Goal: Contribute content: Add original content to the website for others to see

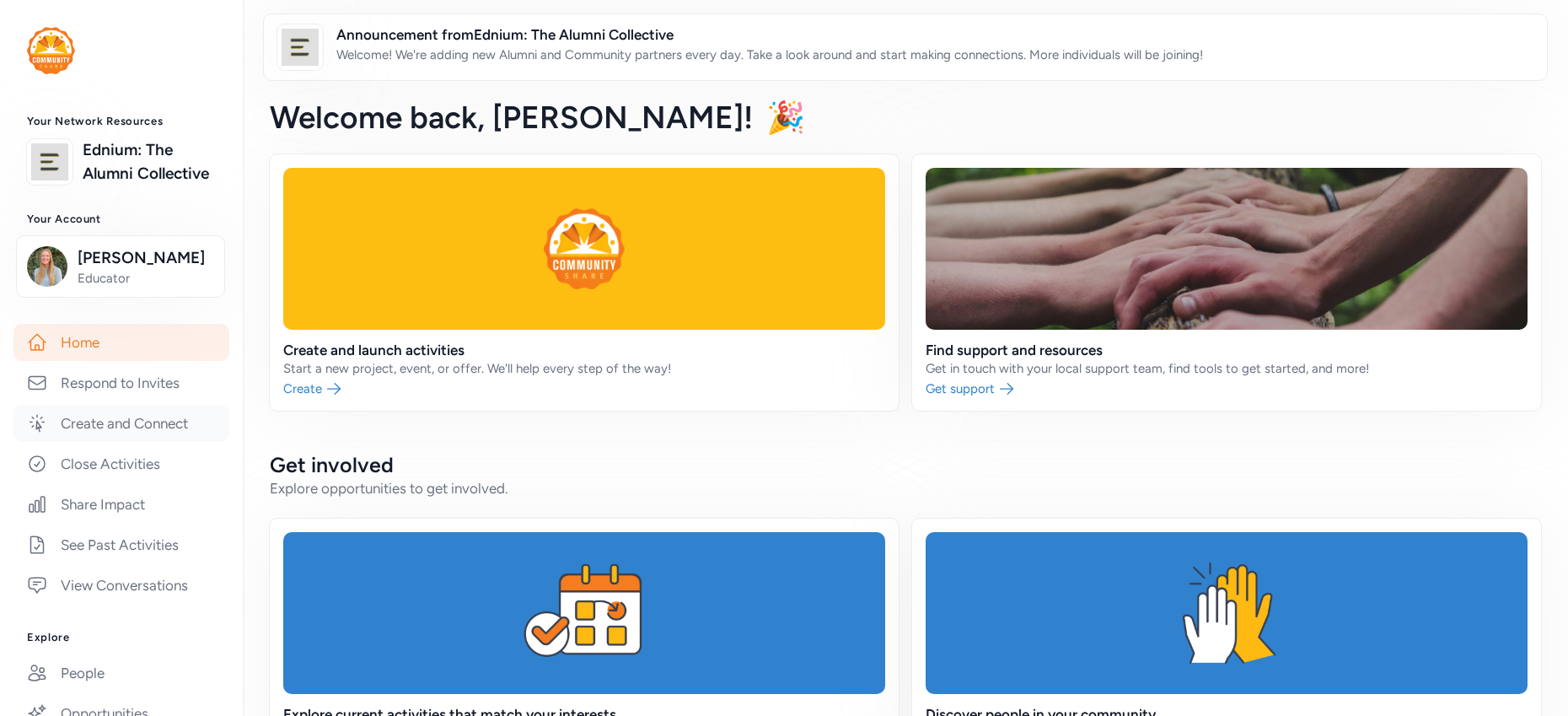
click at [137, 442] on link "Create and Connect" at bounding box center [120, 423] width 216 height 37
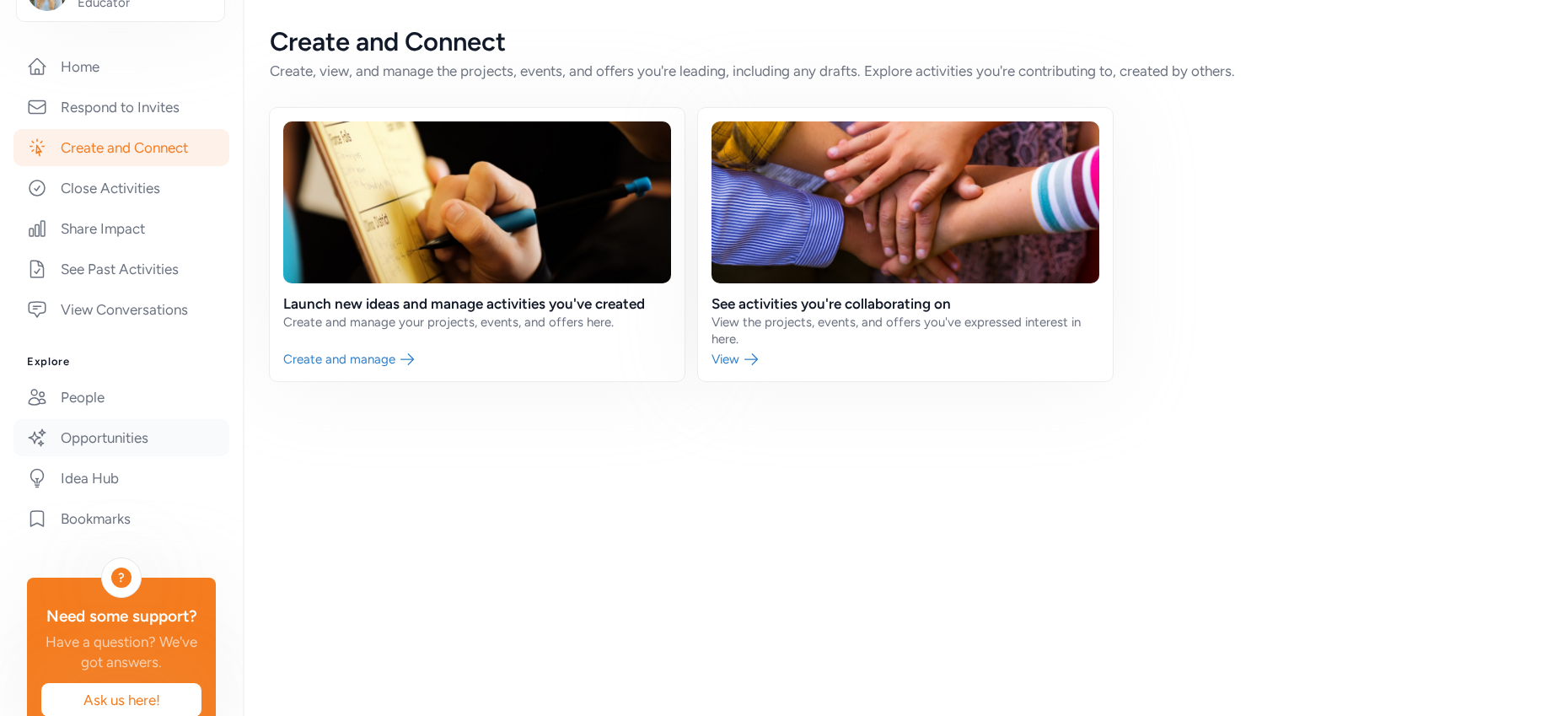
scroll to position [207, 0]
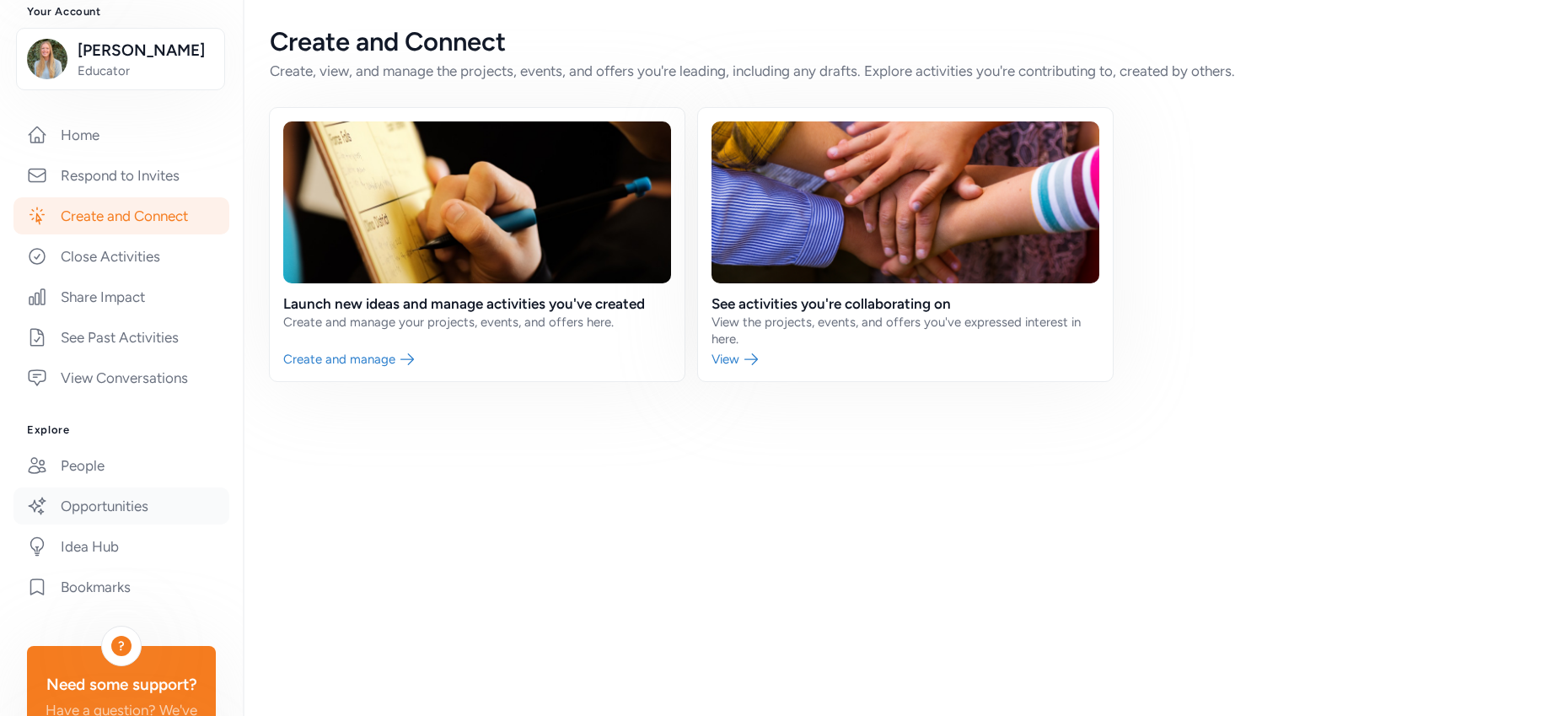
click at [130, 517] on link "Opportunities" at bounding box center [120, 506] width 216 height 37
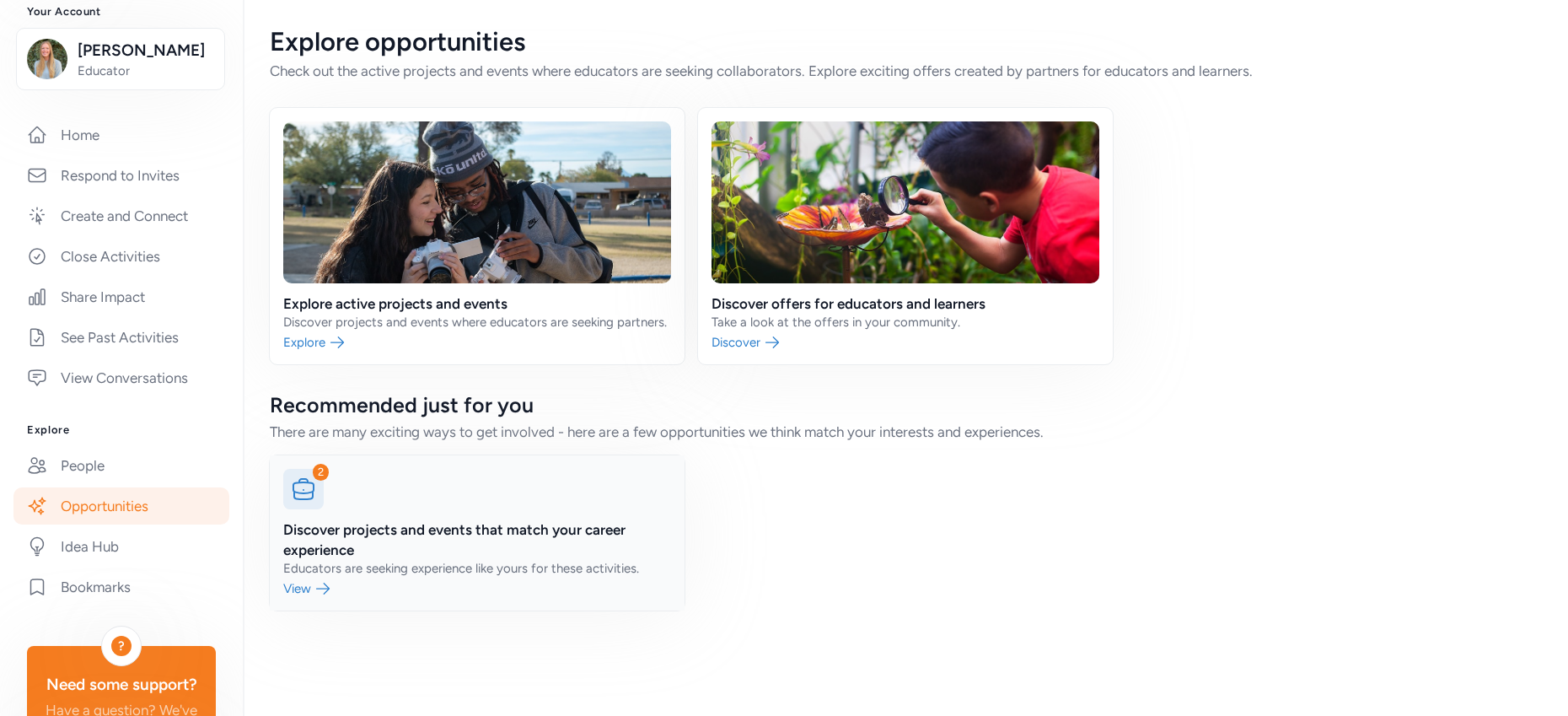
click at [313, 587] on link at bounding box center [477, 533] width 415 height 155
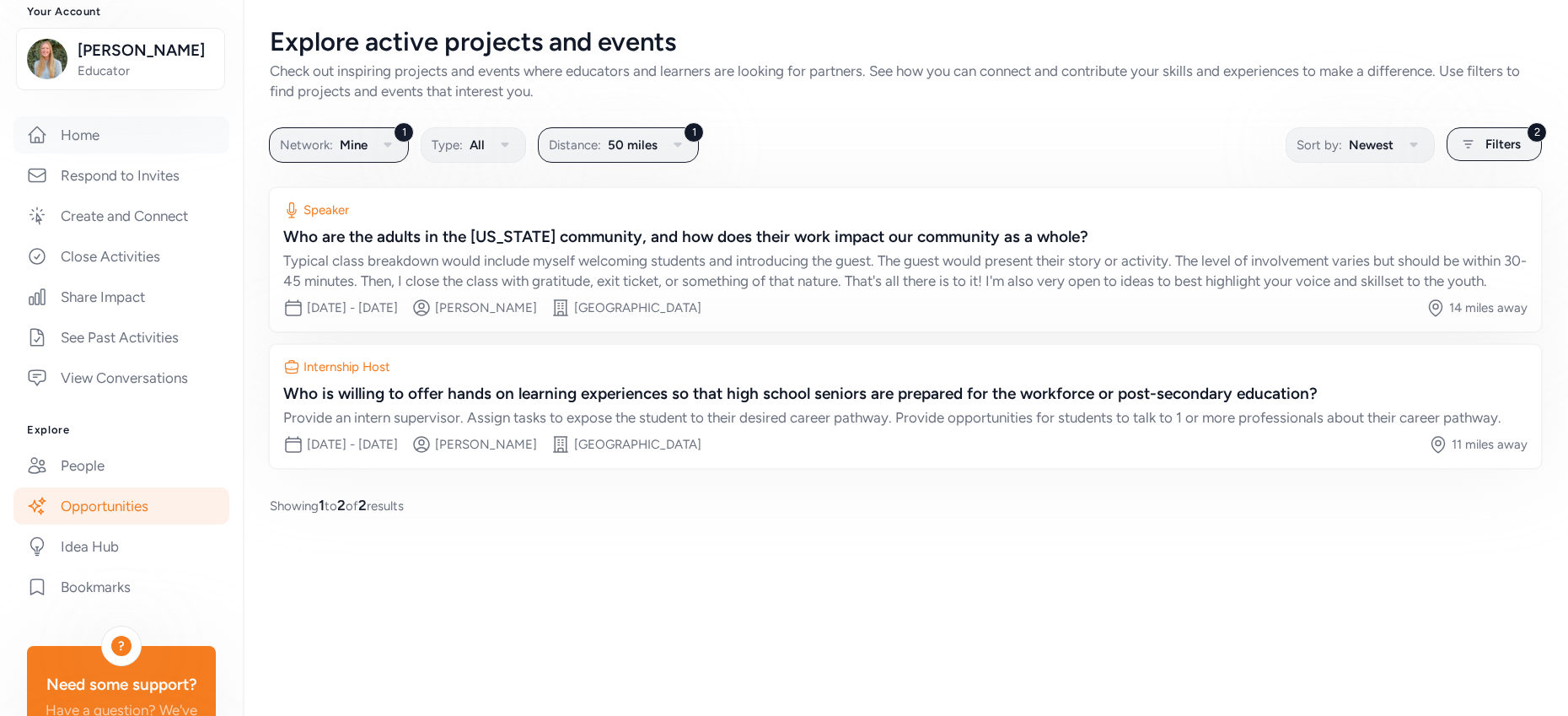
click at [89, 153] on link "Home" at bounding box center [120, 135] width 216 height 37
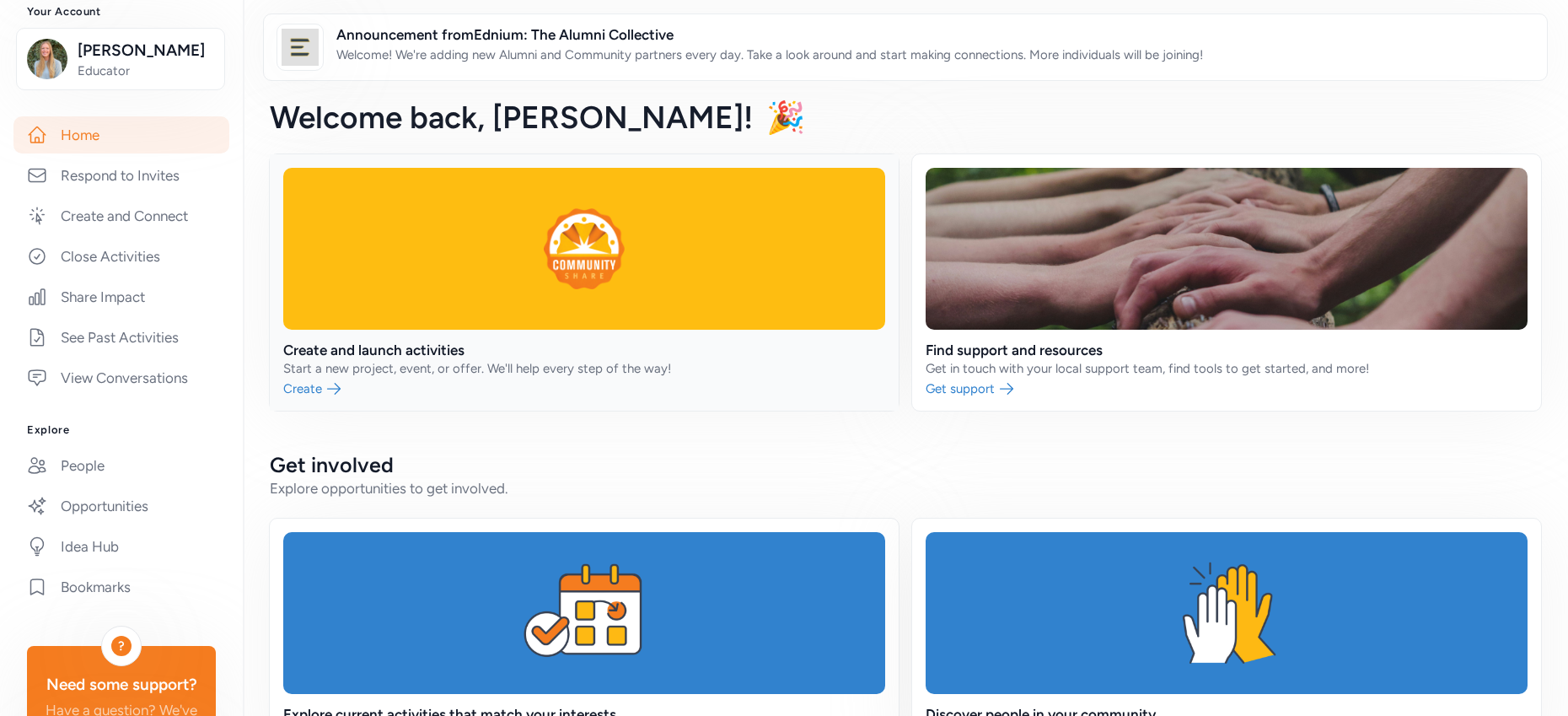
click at [312, 384] on link at bounding box center [585, 282] width 629 height 256
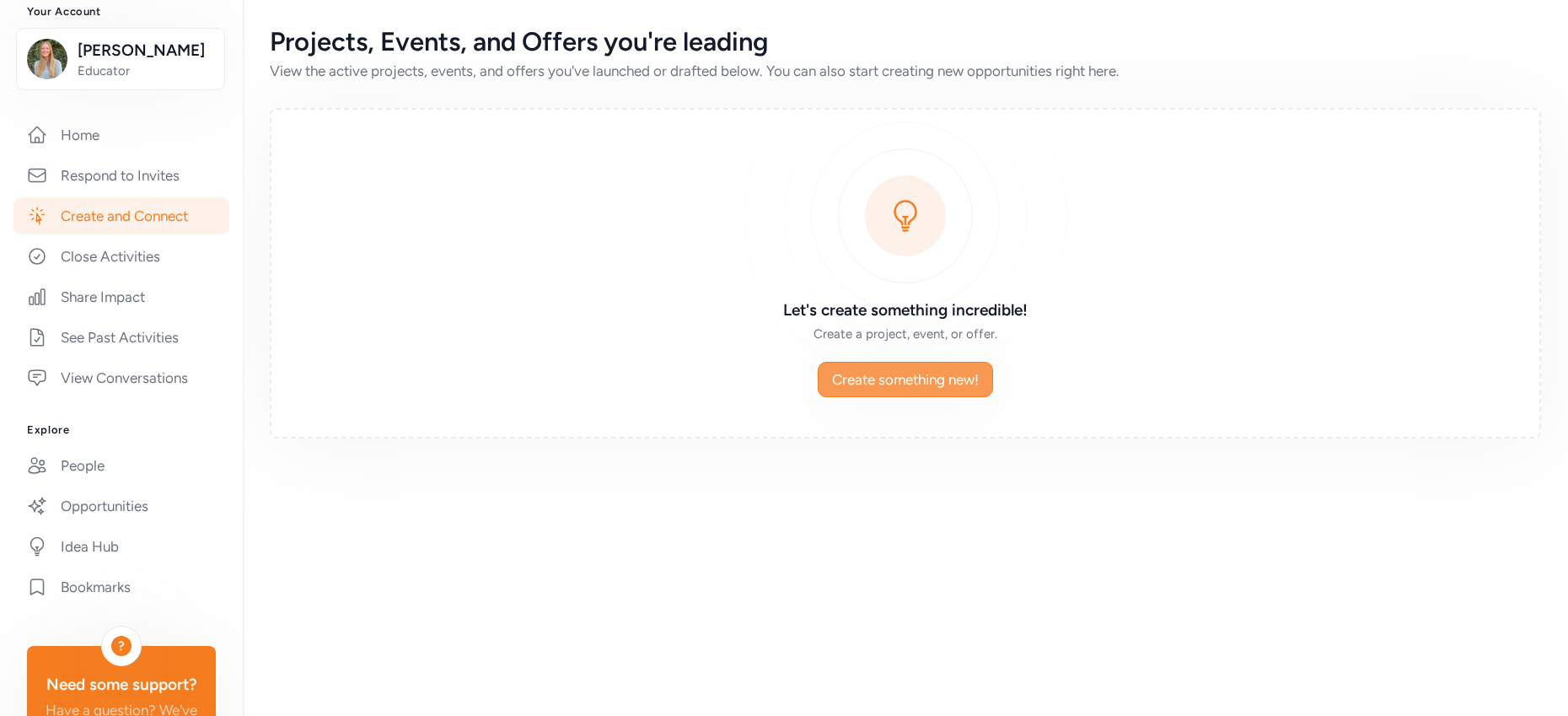
click at [911, 374] on span "Create something new!" at bounding box center [905, 379] width 147 height 21
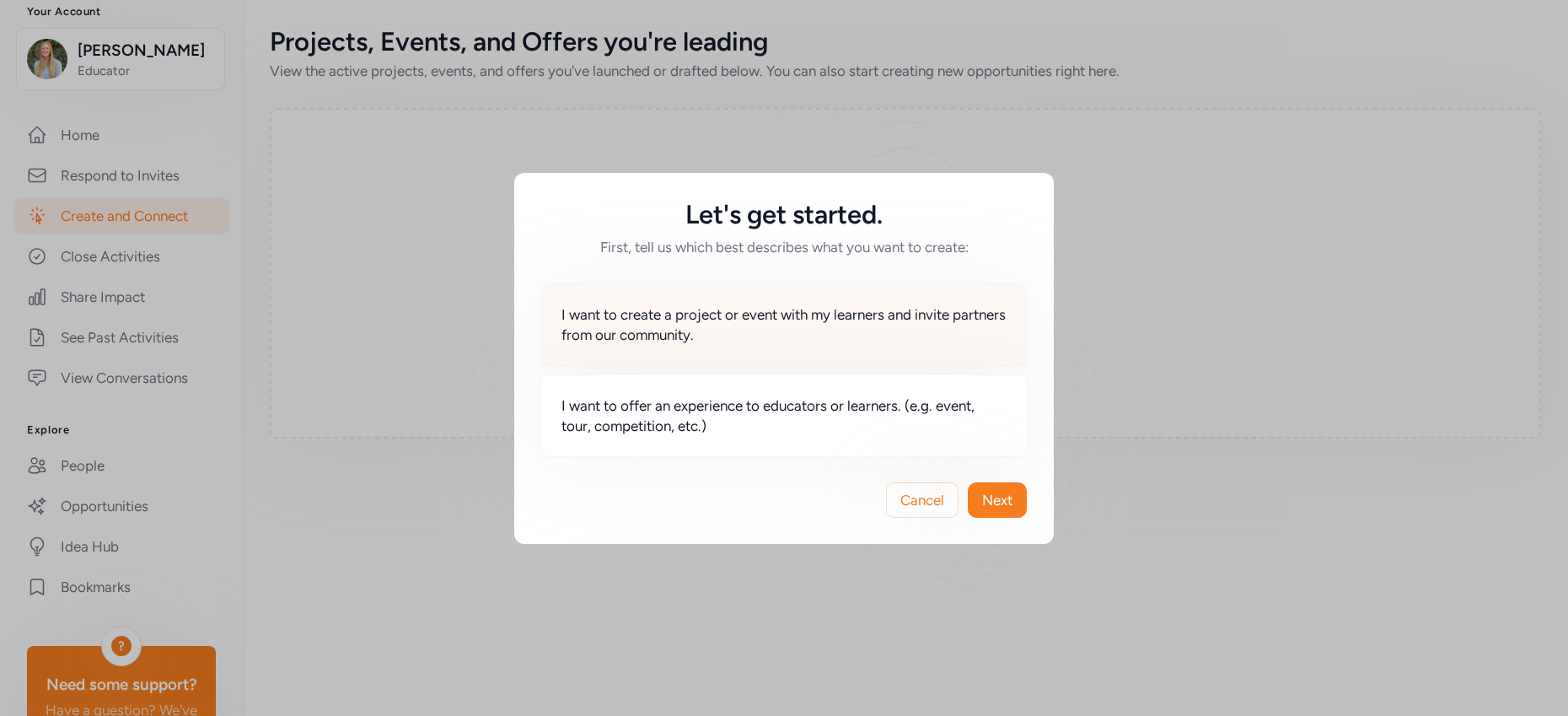
click at [799, 316] on span "I want to create a project or event with my learners and invite partners from o…" at bounding box center [784, 324] width 445 height 40
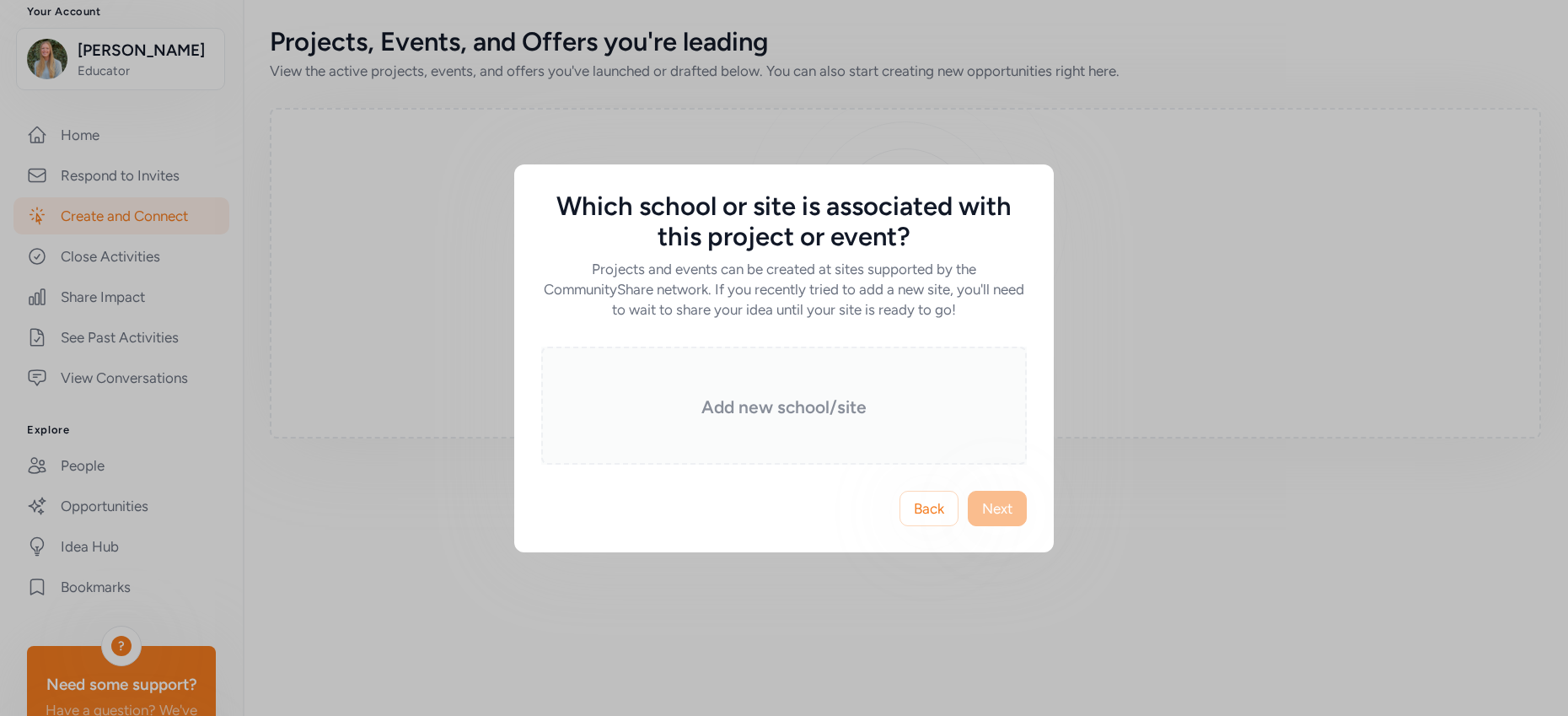
click at [784, 409] on h3 "Add new school/site" at bounding box center [784, 406] width 402 height 23
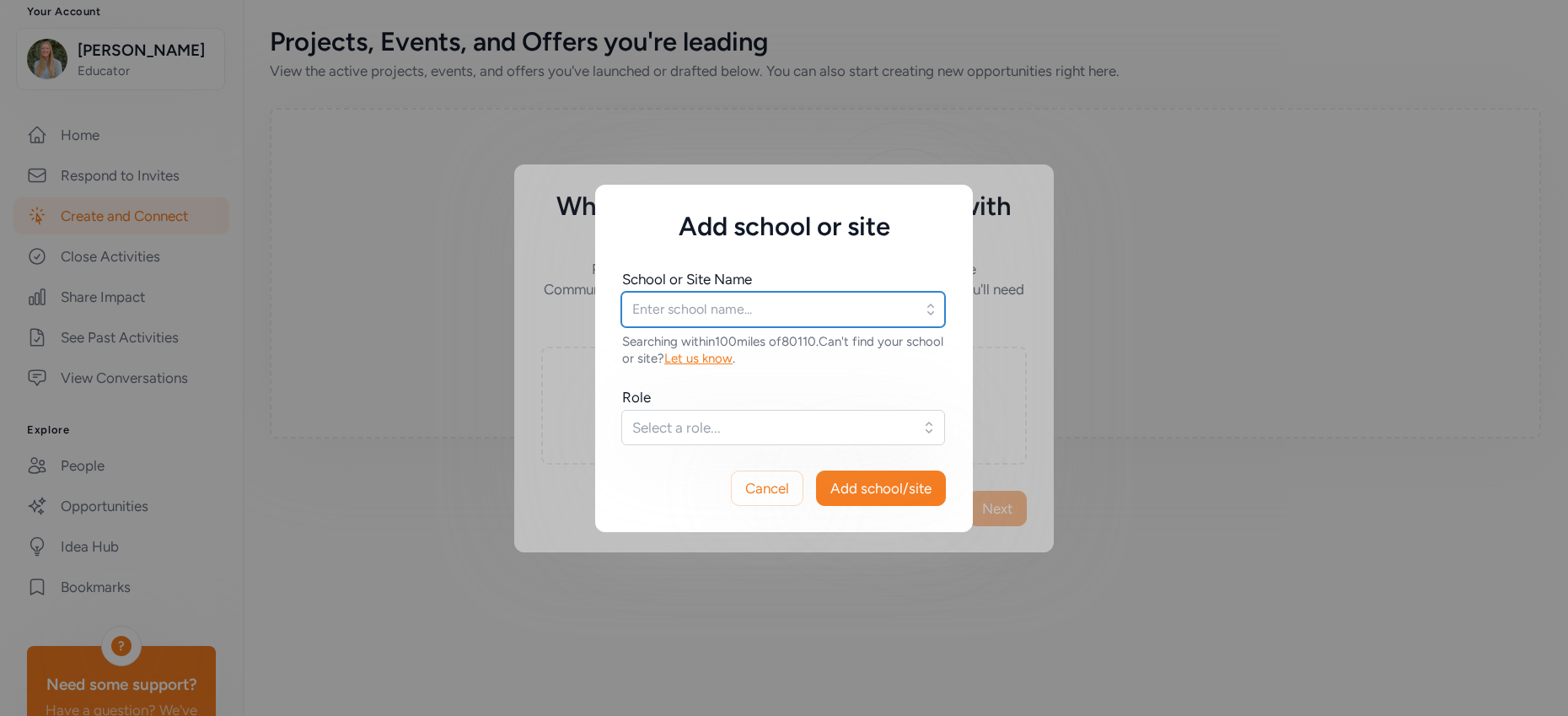
click at [727, 316] on input "text" at bounding box center [783, 309] width 324 height 35
type input "Access Opportunity"
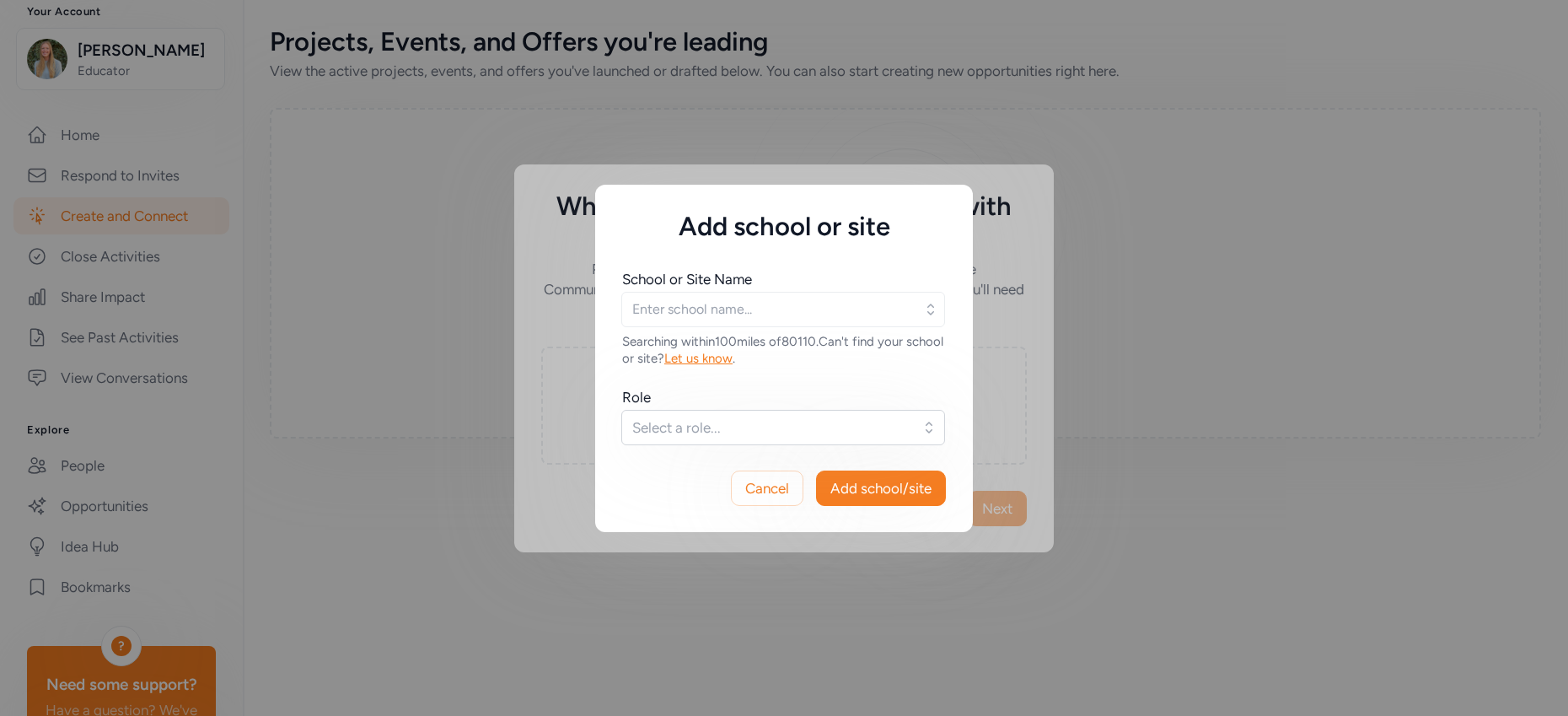
click at [733, 357] on span "Let us know" at bounding box center [698, 358] width 68 height 15
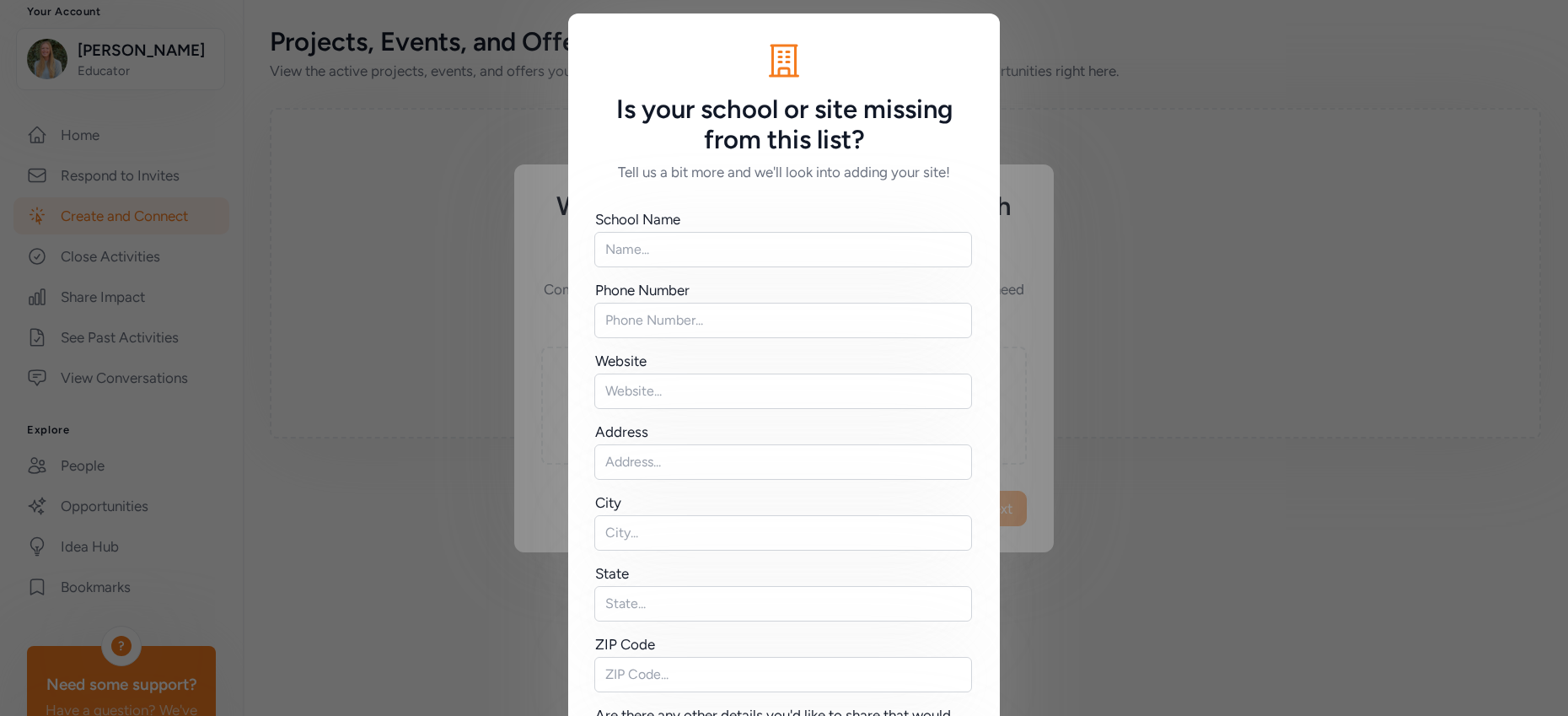
click at [528, 385] on div "Is your school or site missing from this list? Tell us a bit more and we'll loo…" at bounding box center [784, 462] width 1568 height 924
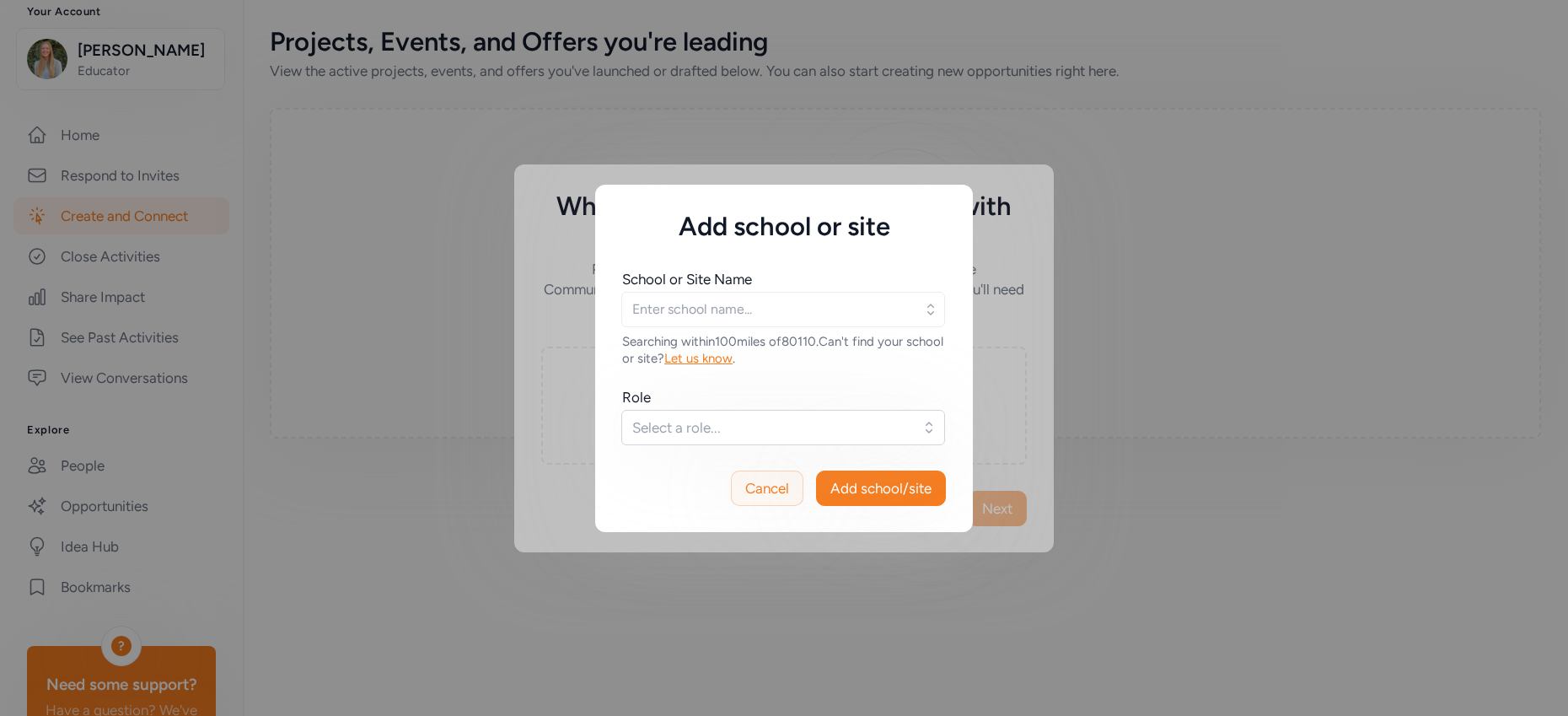
click at [748, 485] on span "Cancel" at bounding box center [767, 488] width 44 height 21
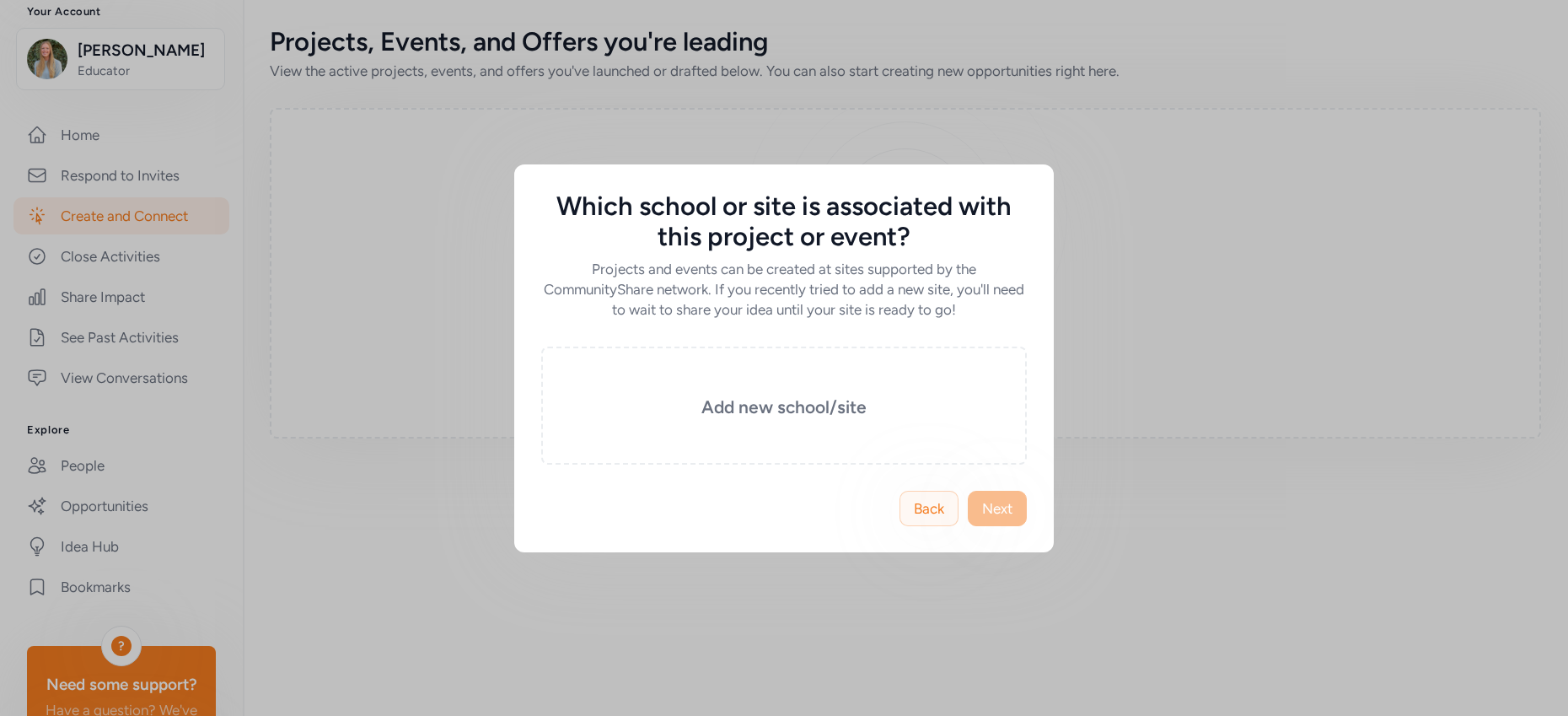
click at [915, 513] on span "Back" at bounding box center [929, 509] width 31 height 21
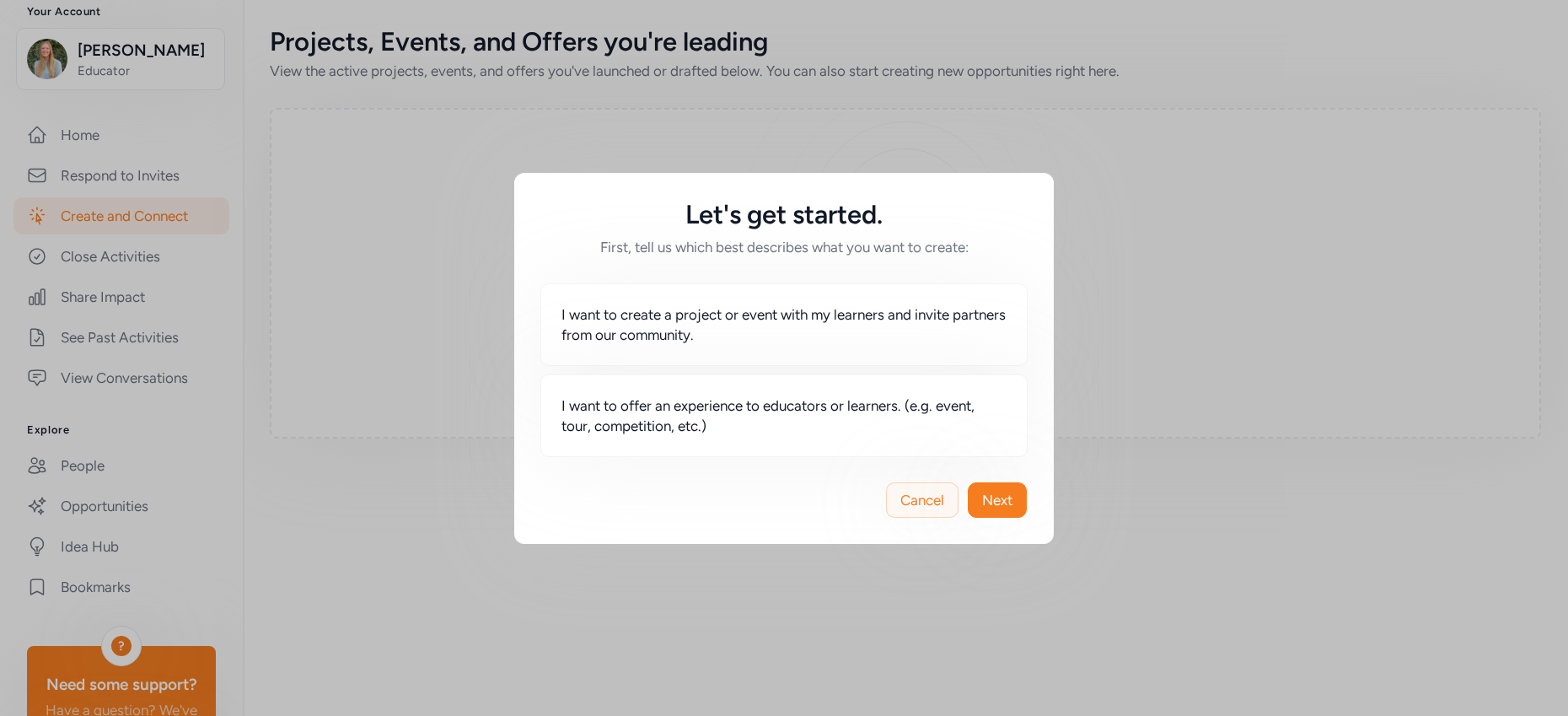
click at [932, 505] on span "Cancel" at bounding box center [922, 500] width 44 height 21
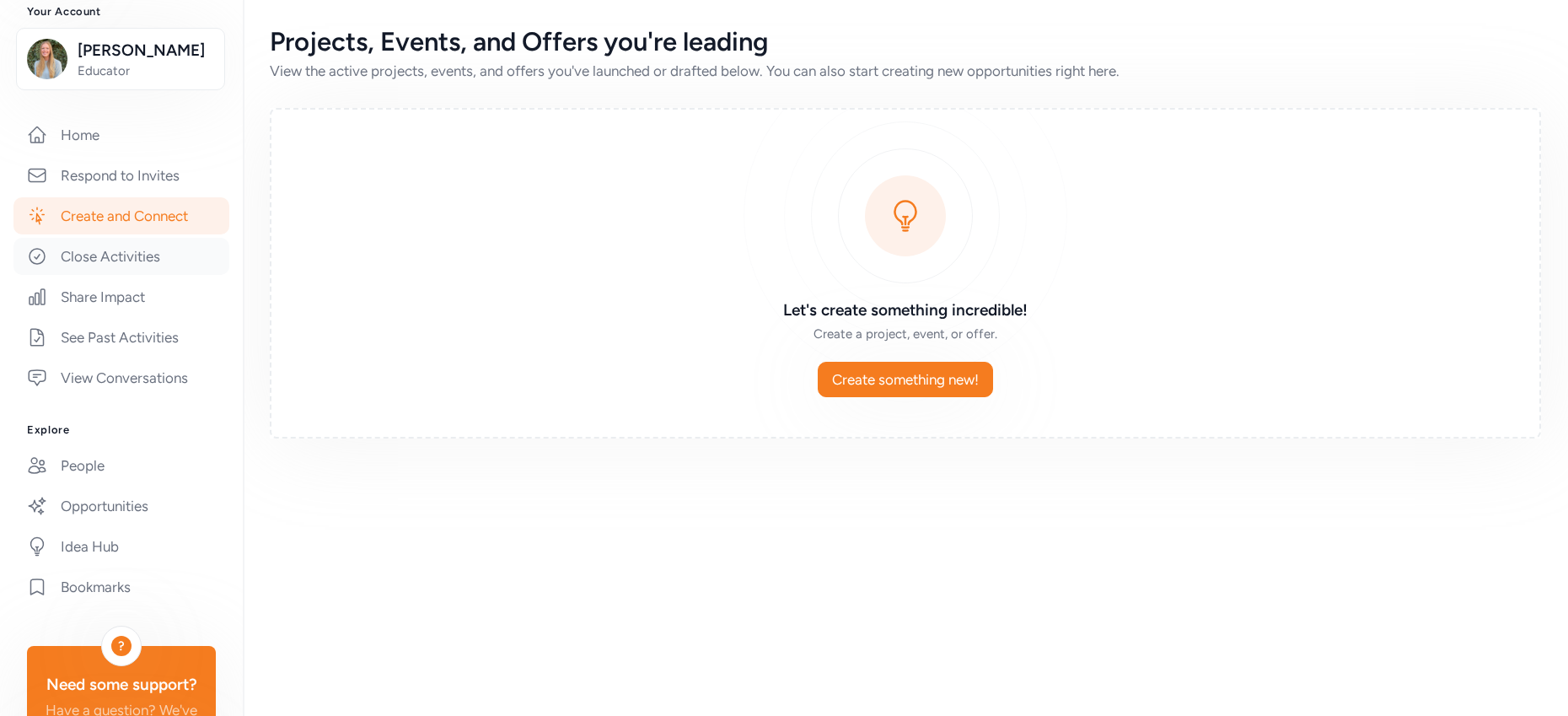
click at [153, 274] on link "Close Activities" at bounding box center [120, 257] width 216 height 37
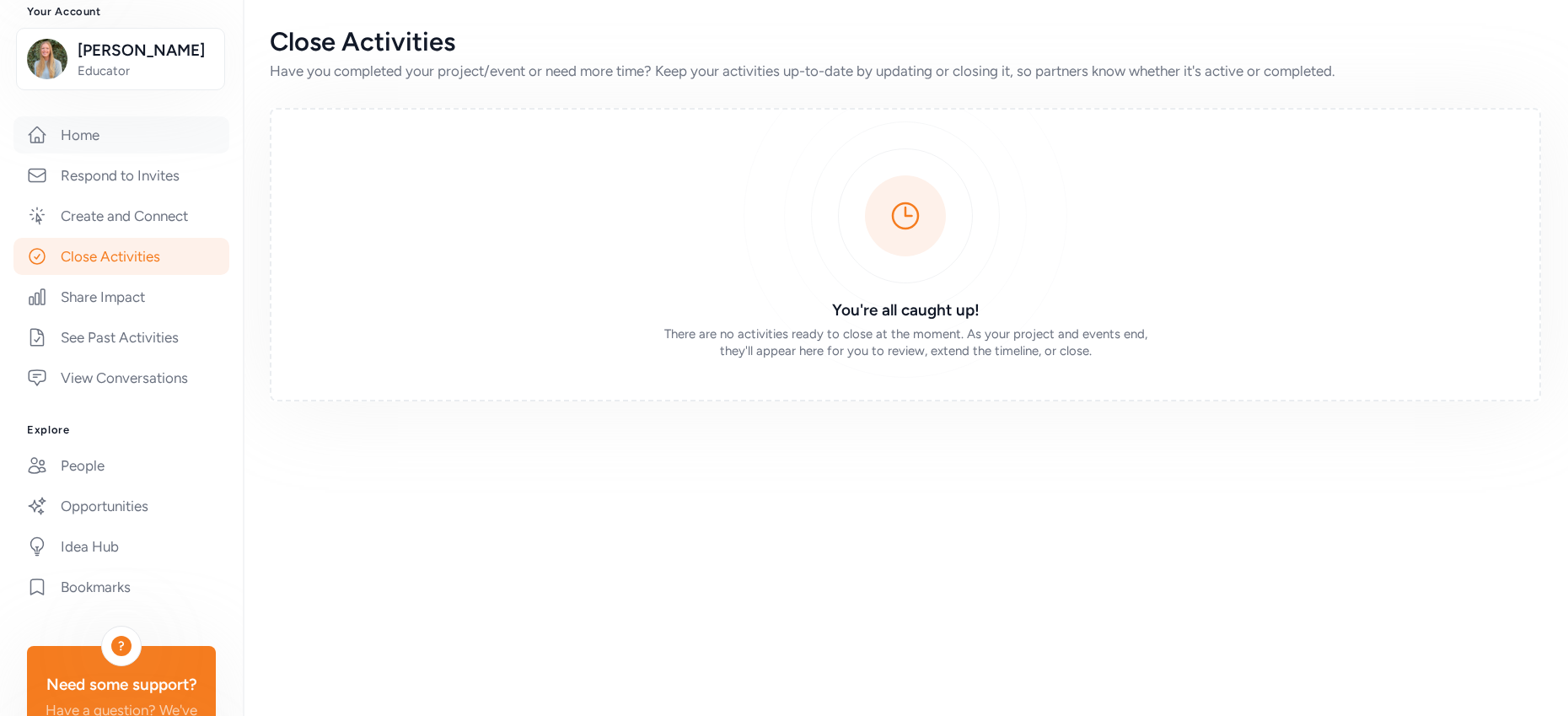
click at [118, 153] on link "Home" at bounding box center [120, 135] width 216 height 37
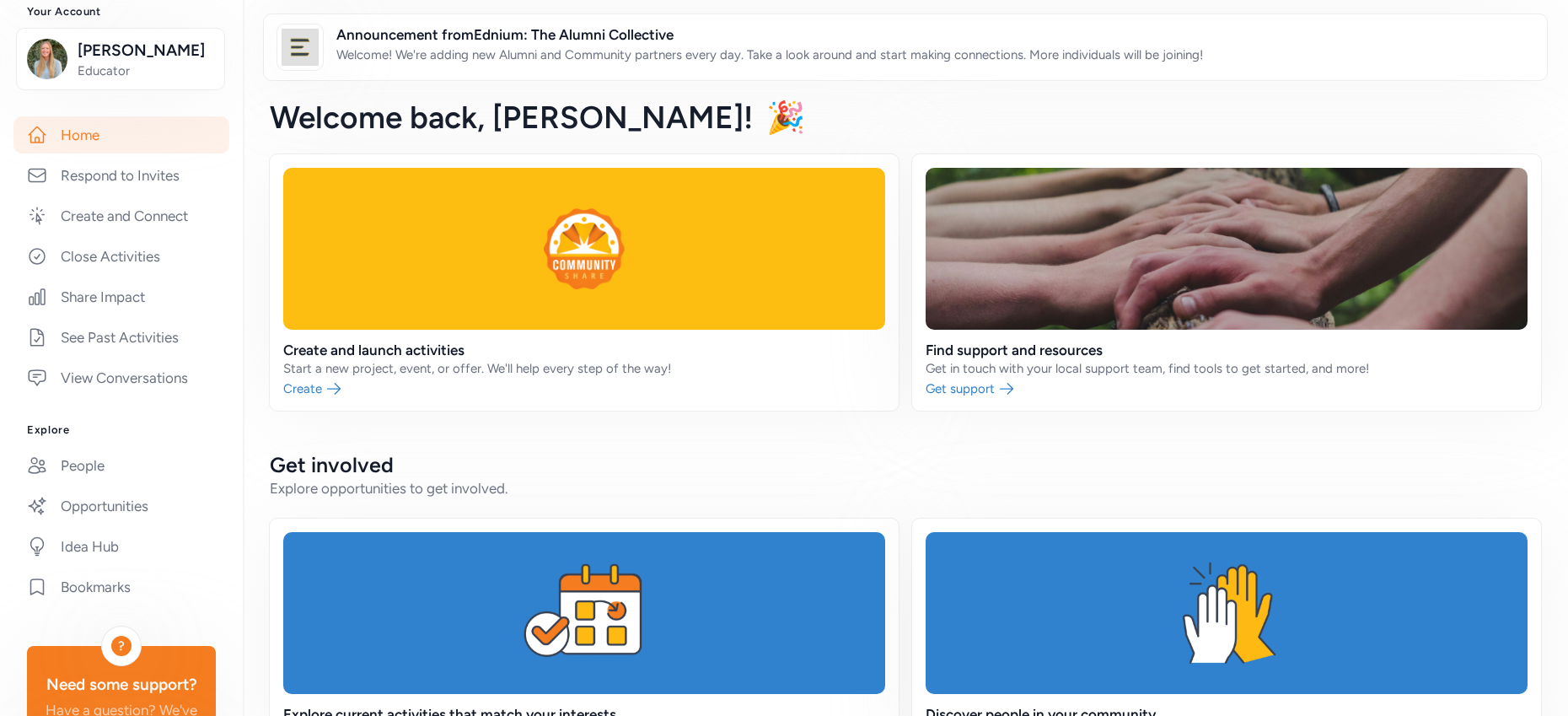
click at [289, 42] on img at bounding box center [301, 48] width 37 height 37
